Goal: Check status: Check status

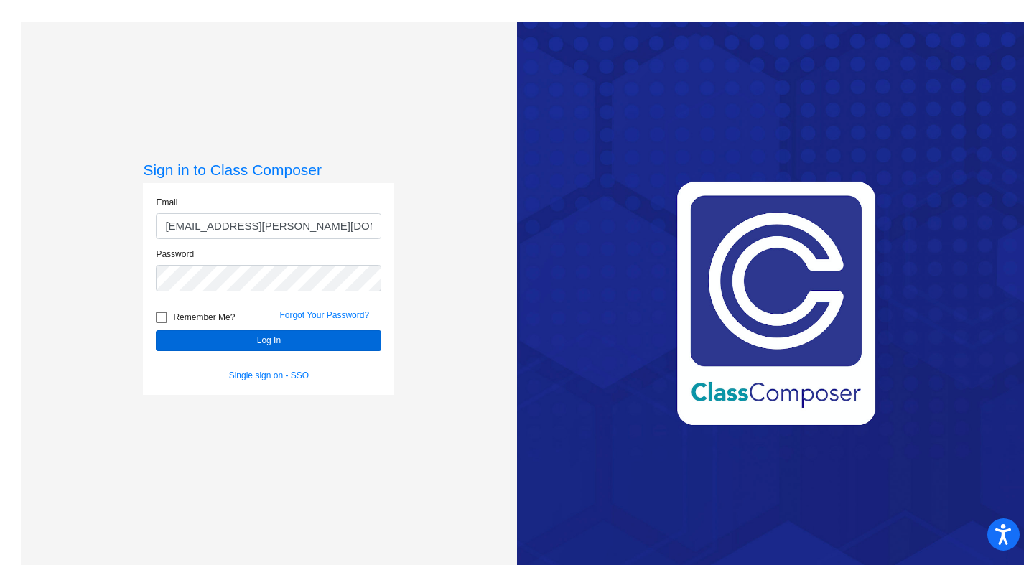
type input "[EMAIL_ADDRESS][PERSON_NAME][DOMAIN_NAME]"
click at [245, 343] on button "Log In" at bounding box center [268, 340] width 225 height 21
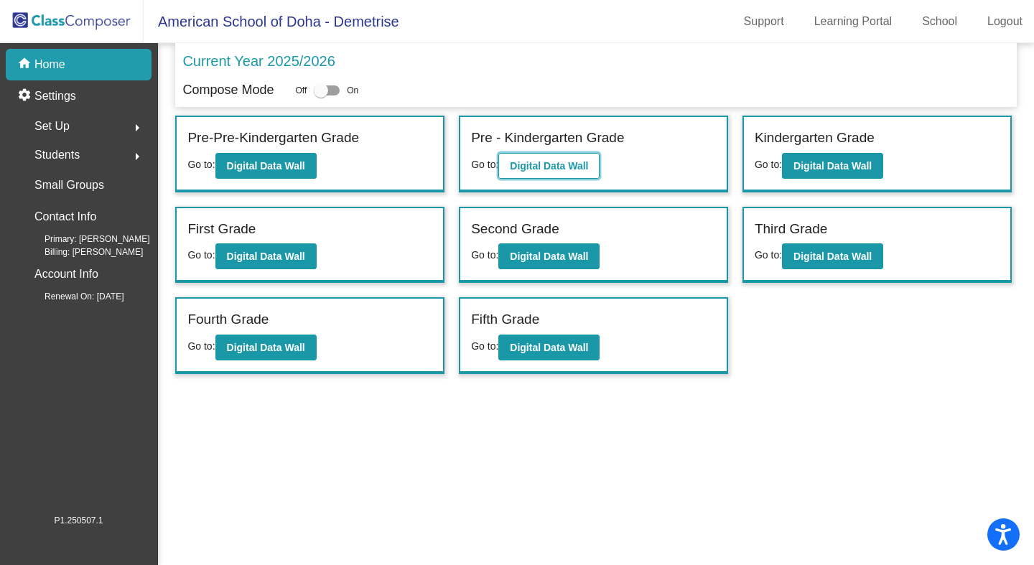
click at [543, 172] on b "Digital Data Wall" at bounding box center [549, 165] width 78 height 11
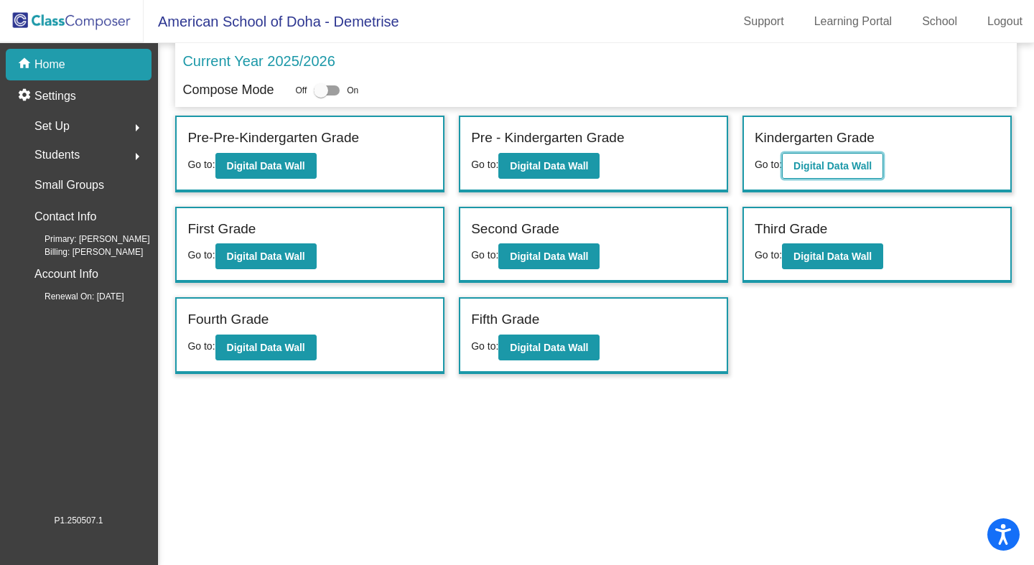
click at [831, 169] on b "Digital Data Wall" at bounding box center [832, 165] width 78 height 11
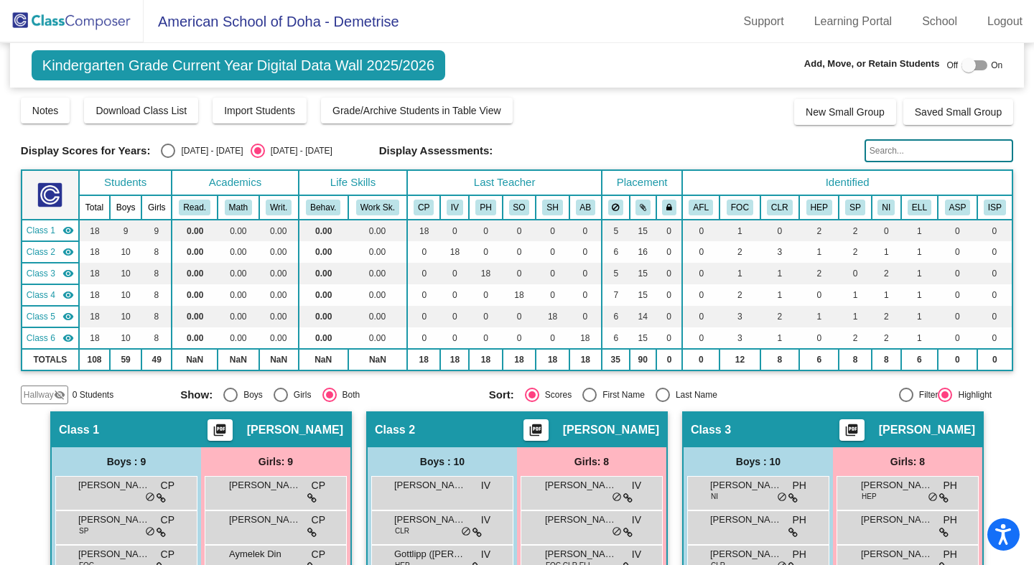
click at [164, 149] on div "Select an option" at bounding box center [168, 151] width 14 height 14
click at [167, 158] on input "[DATE] - [DATE]" at bounding box center [167, 158] width 1 height 1
radio input "true"
